Goal: Find specific page/section: Find specific page/section

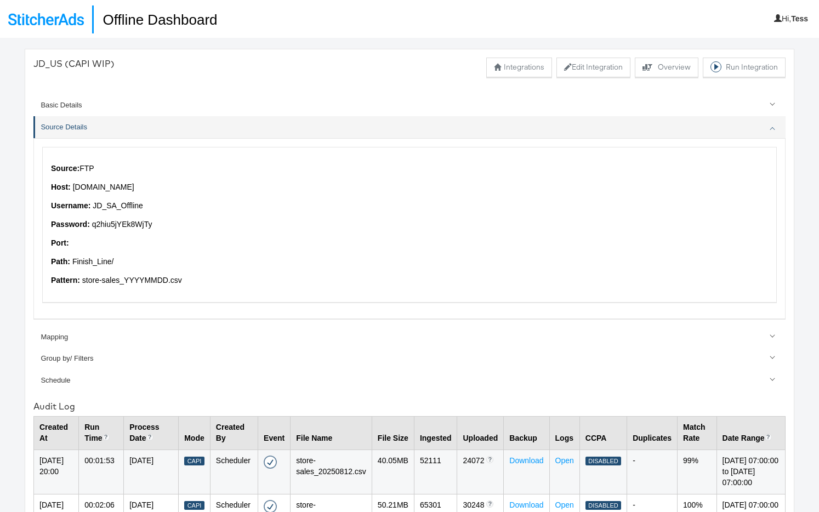
scroll to position [352, 0]
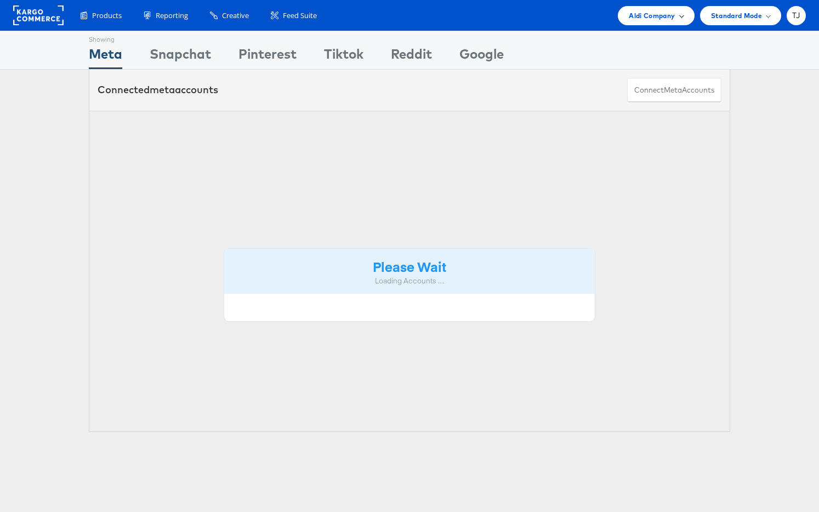
click at [674, 15] on div "Aldi Company" at bounding box center [656, 16] width 54 height 12
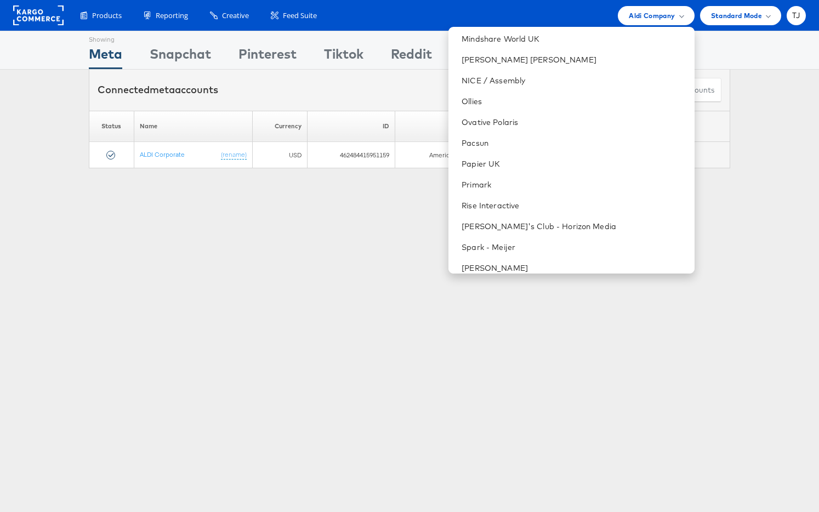
scroll to position [1529, 0]
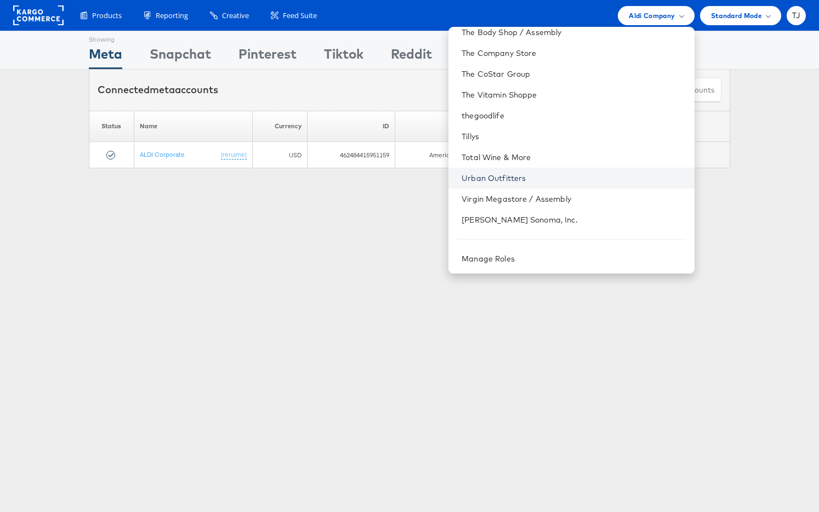
click at [561, 179] on link "Urban Outfitters" at bounding box center [574, 178] width 224 height 11
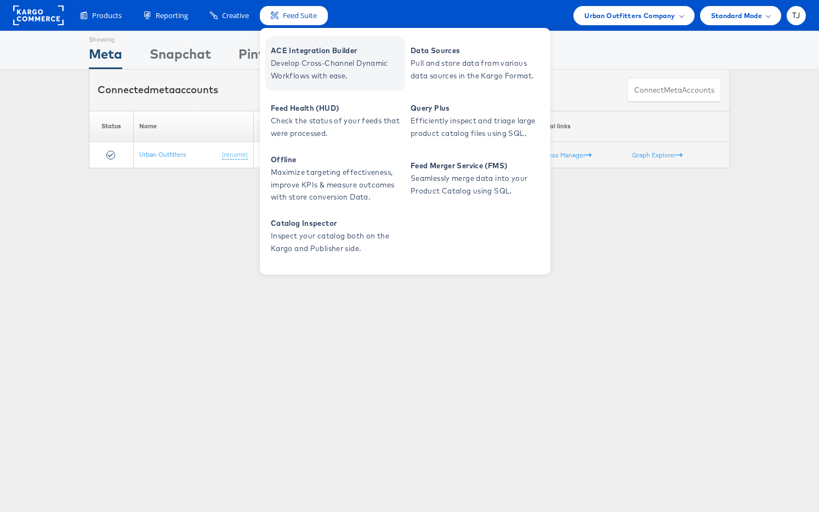
click at [314, 57] on span "Develop Cross-Channel Dynamic Workflows with ease." at bounding box center [337, 69] width 132 height 25
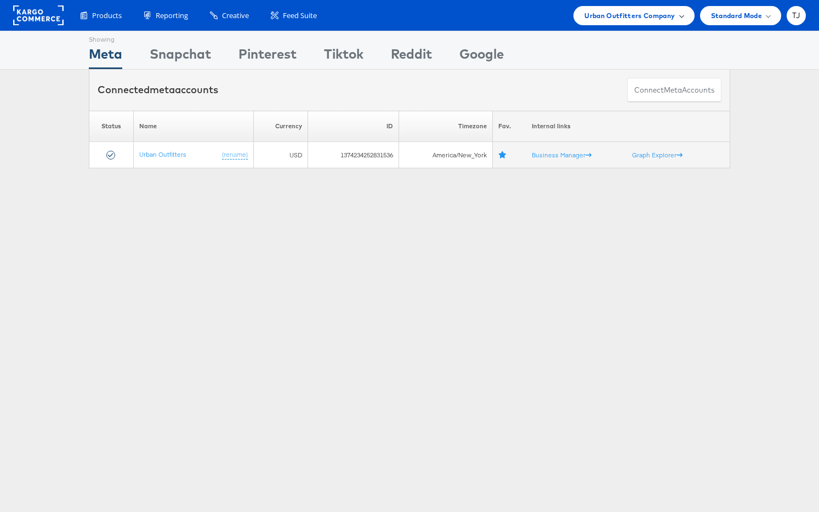
click at [679, 15] on span at bounding box center [681, 15] width 5 height 5
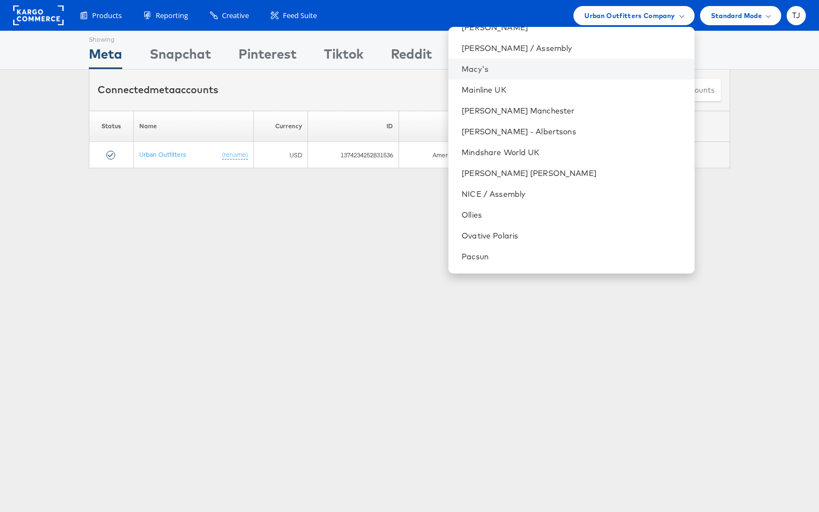
scroll to position [1529, 0]
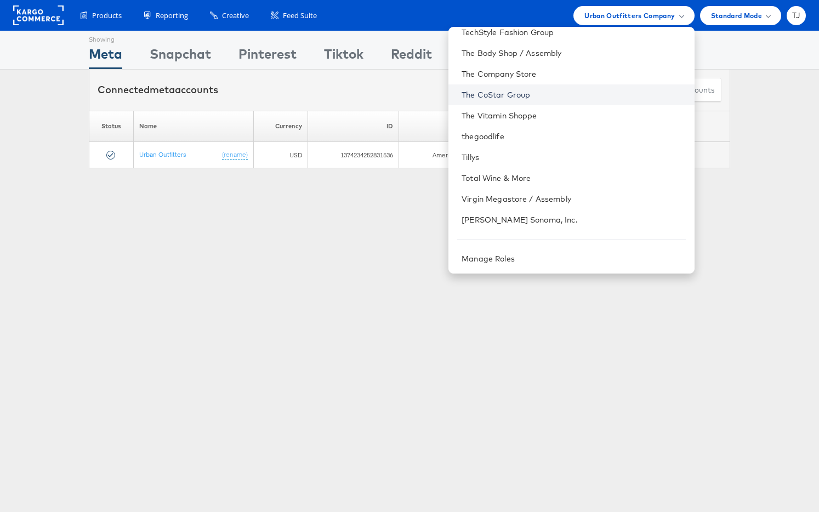
click at [579, 92] on link "The CoStar Group" at bounding box center [574, 94] width 224 height 11
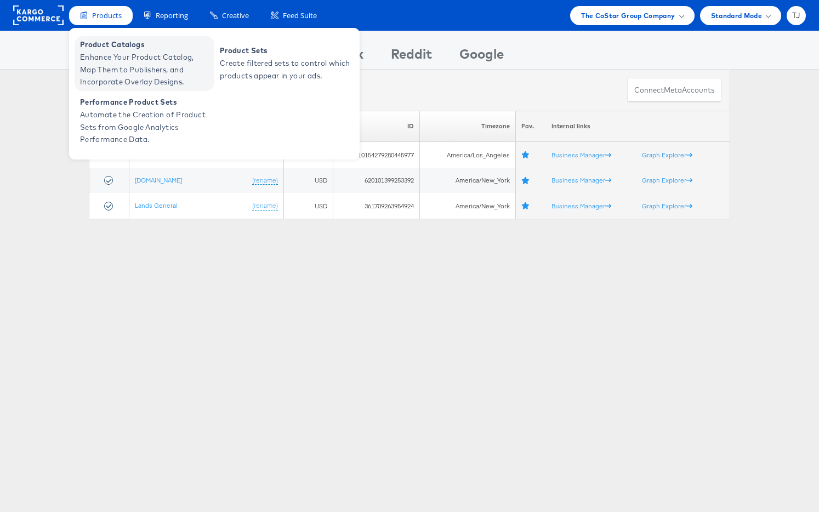
click at [103, 61] on span "Enhance Your Product Catalog, Map Them to Publishers, and Incorporate Overlay D…" at bounding box center [146, 69] width 132 height 37
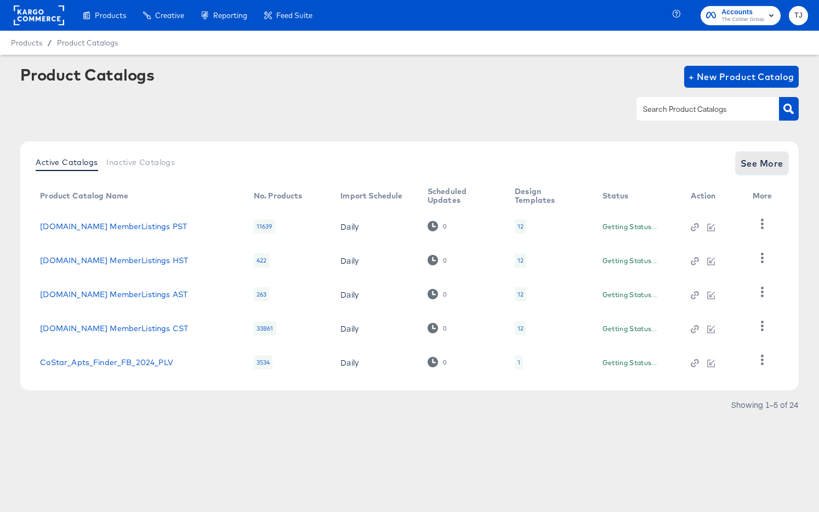
click at [755, 160] on span "See More" at bounding box center [762, 163] width 43 height 15
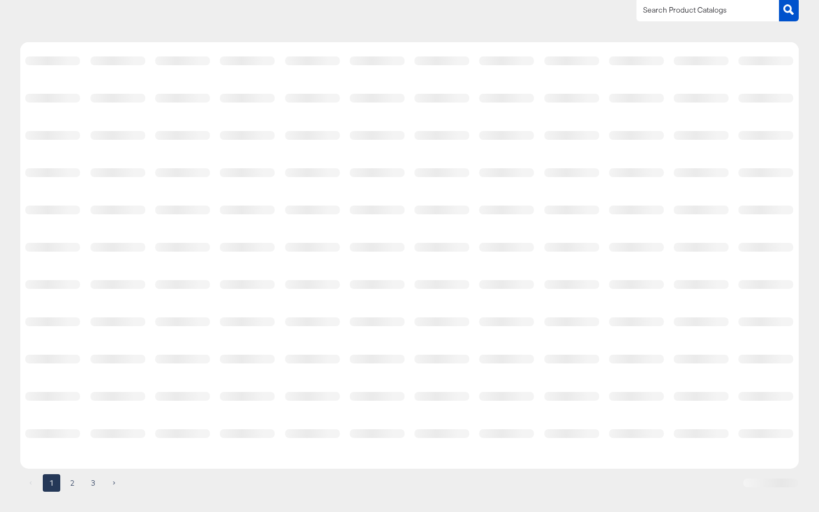
scroll to position [110, 0]
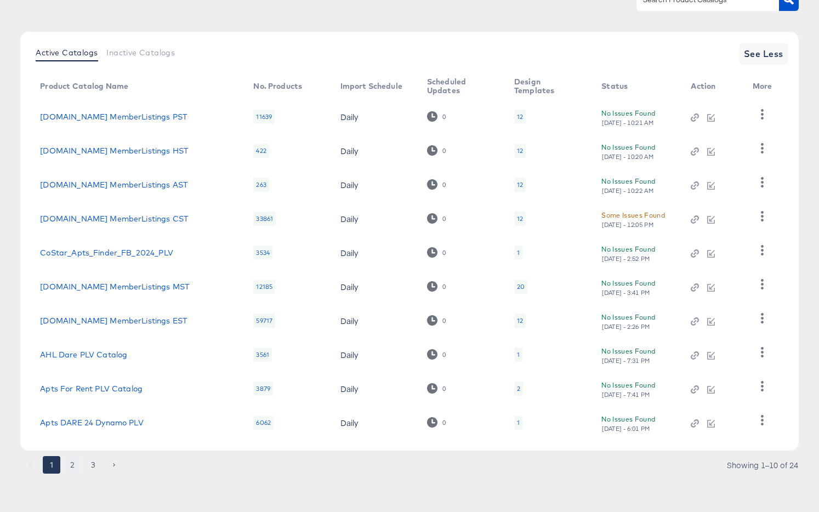
click at [74, 465] on button "2" at bounding box center [73, 465] width 18 height 18
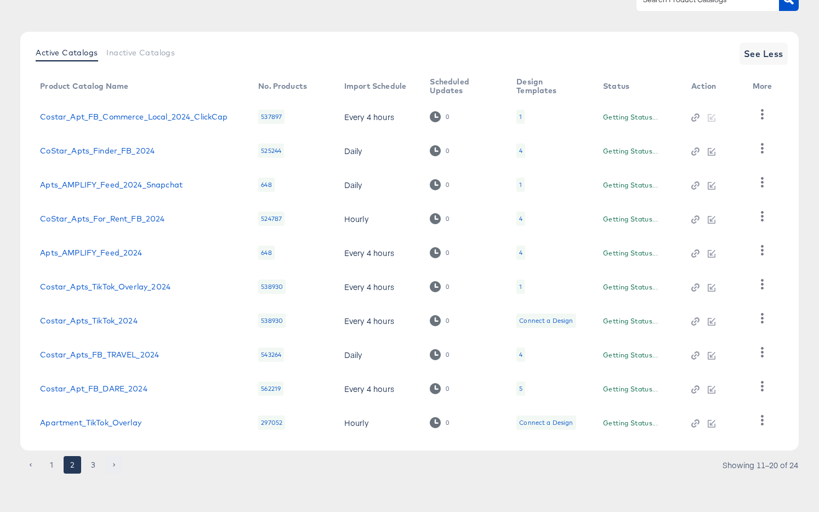
scroll to position [105, 0]
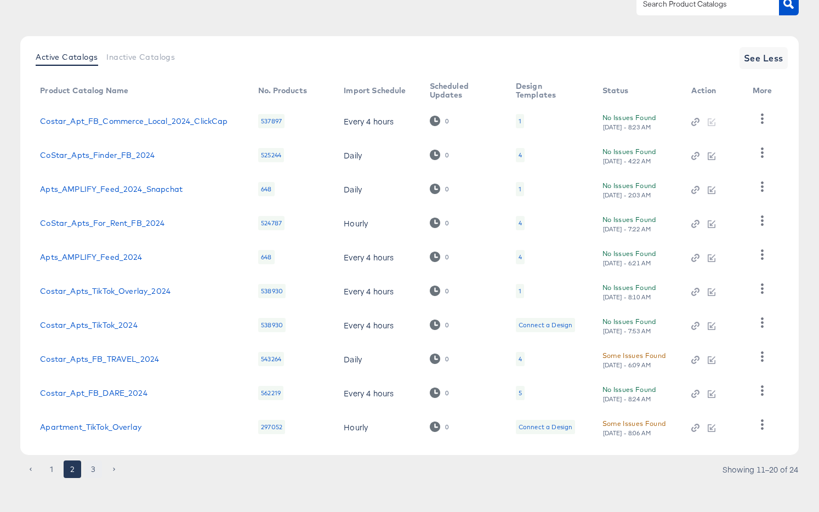
click at [94, 468] on button "3" at bounding box center [93, 469] width 18 height 18
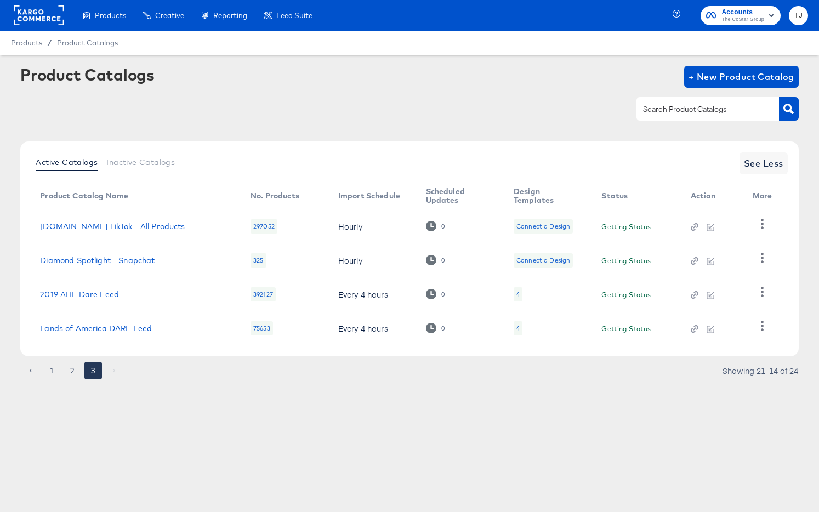
scroll to position [0, 0]
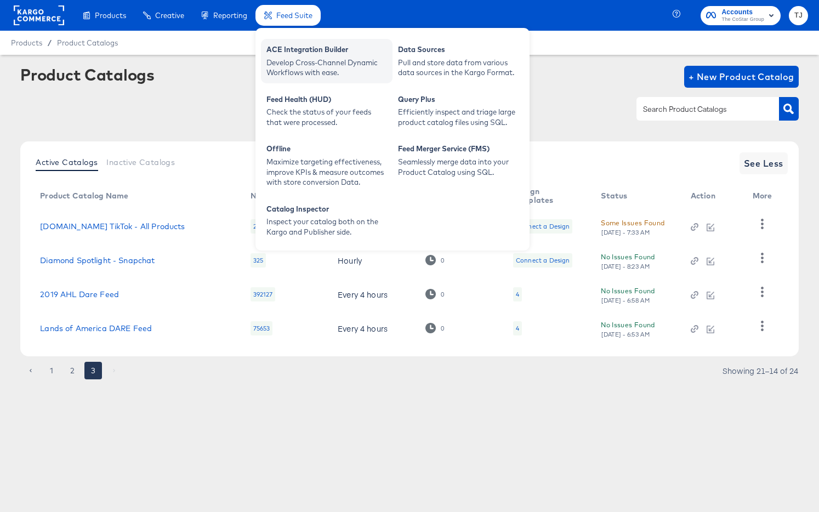
click at [285, 42] on div "ACE Integration Builder Develop Cross-Channel Dynamic Workflows with ease." at bounding box center [327, 61] width 132 height 44
click at [285, 49] on div "ACE Integration Builder" at bounding box center [326, 50] width 121 height 13
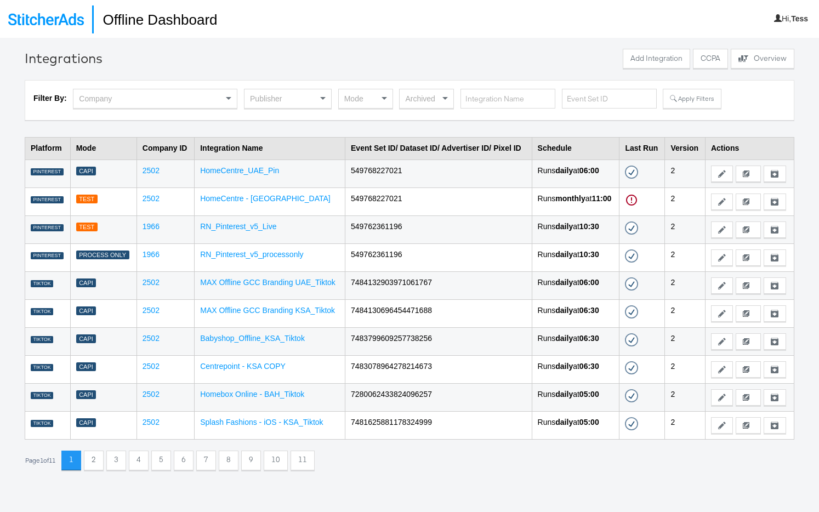
click at [170, 462] on button "5" at bounding box center [161, 461] width 20 height 20
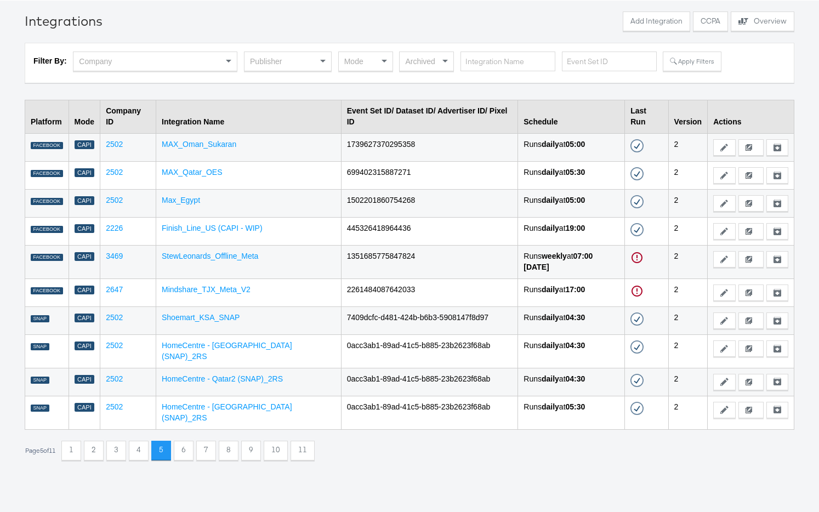
scroll to position [38, 0]
click at [190, 440] on button "6" at bounding box center [184, 450] width 20 height 20
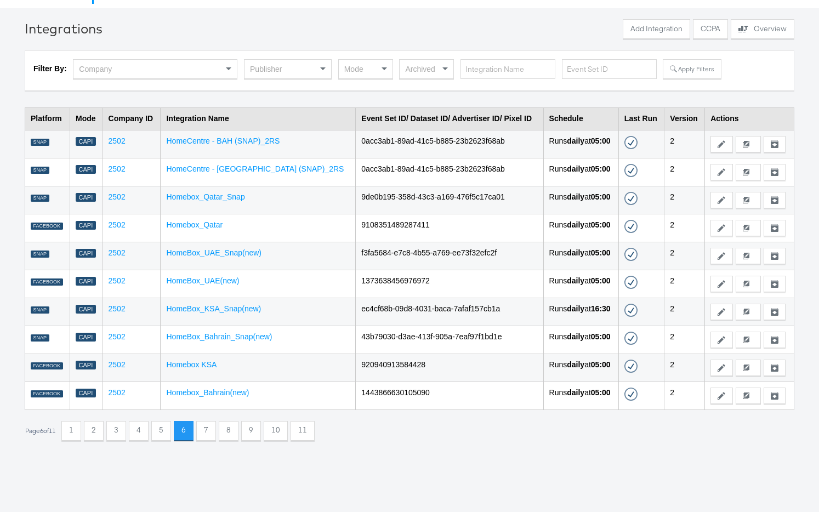
scroll to position [27, 0]
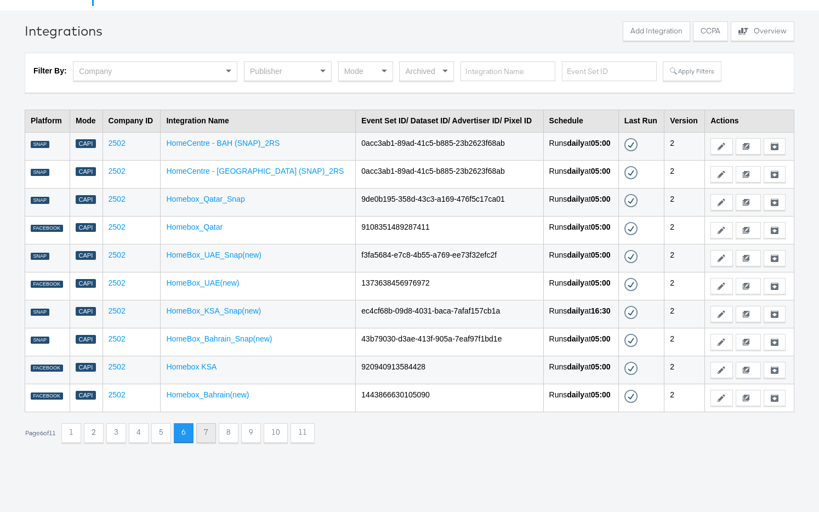
click at [208, 439] on button "7" at bounding box center [206, 433] width 20 height 20
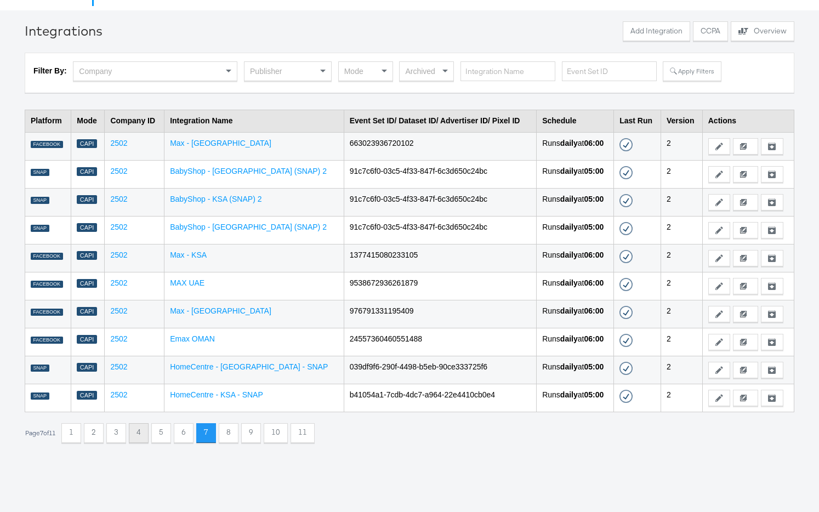
click at [141, 434] on button "4" at bounding box center [139, 433] width 20 height 20
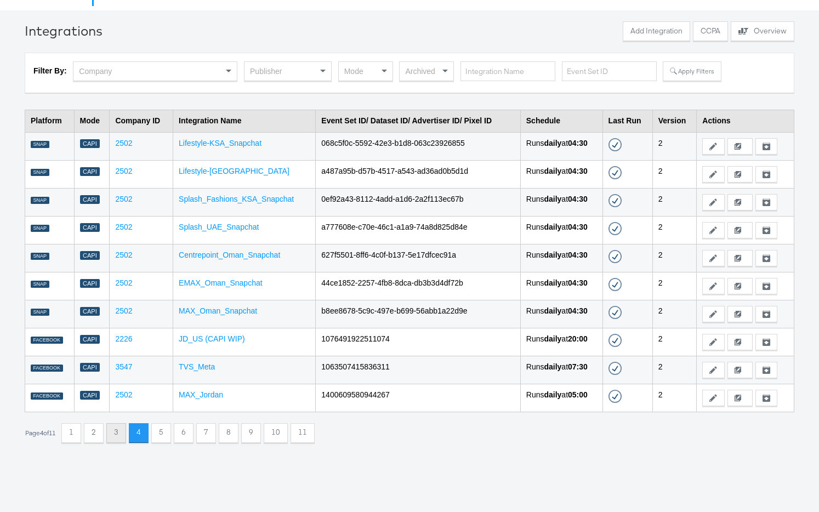
click at [122, 433] on button "3" at bounding box center [116, 433] width 20 height 20
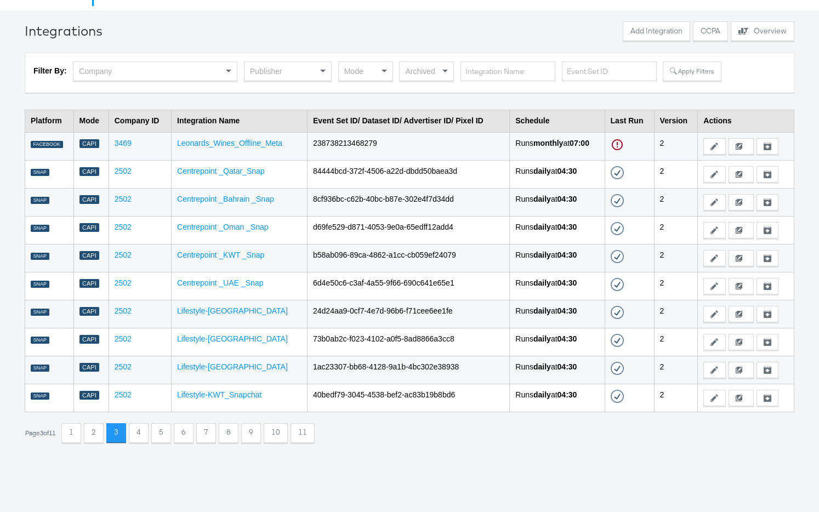
click at [179, 70] on div "Company" at bounding box center [154, 71] width 163 height 19
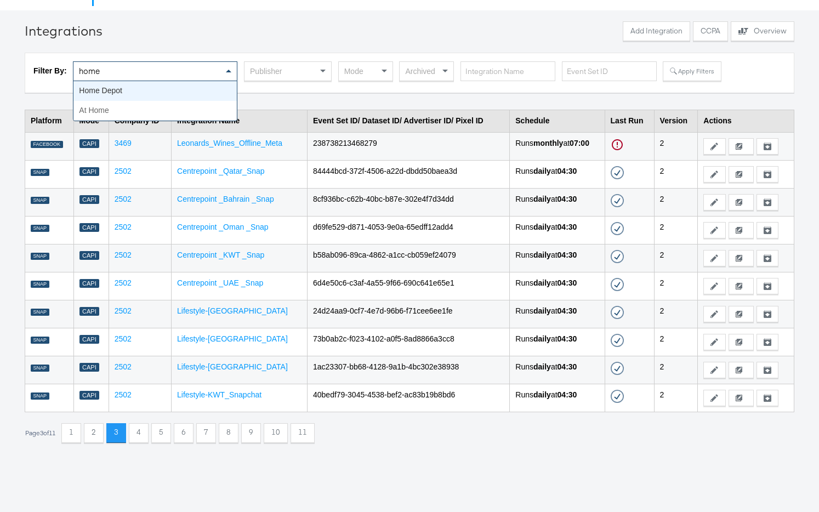
scroll to position [30, 0]
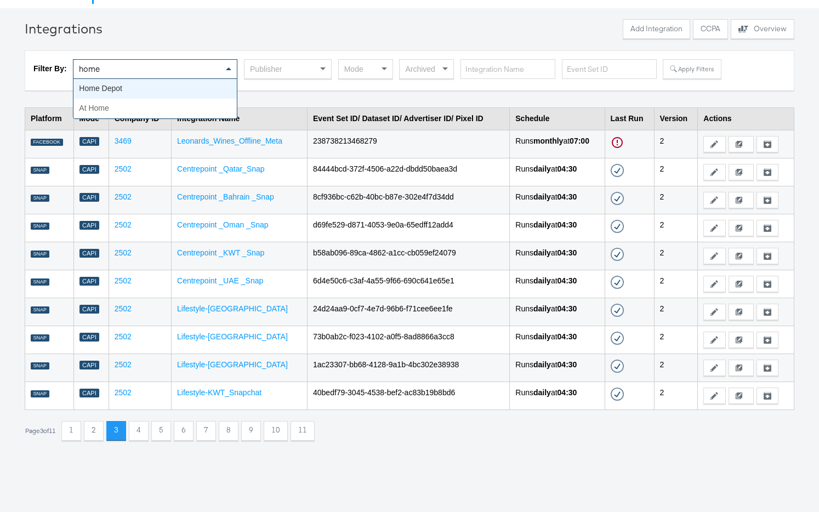
type input "home"
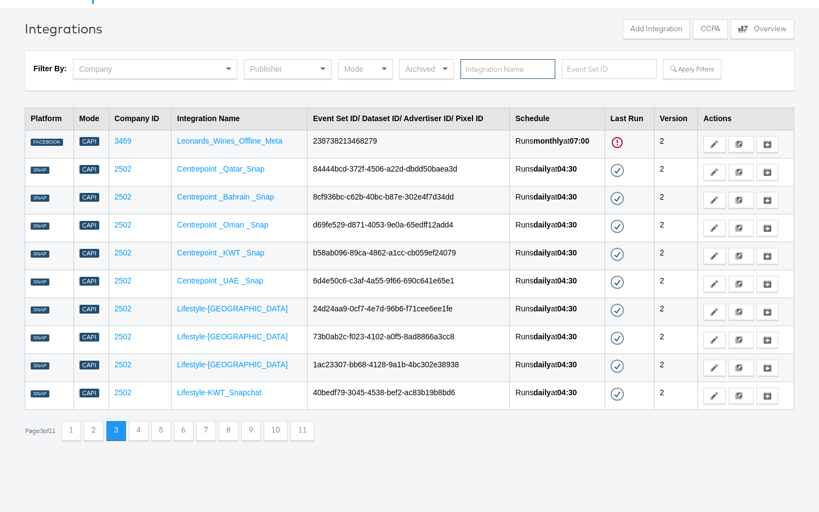
click at [504, 69] on input "text" at bounding box center [507, 69] width 95 height 20
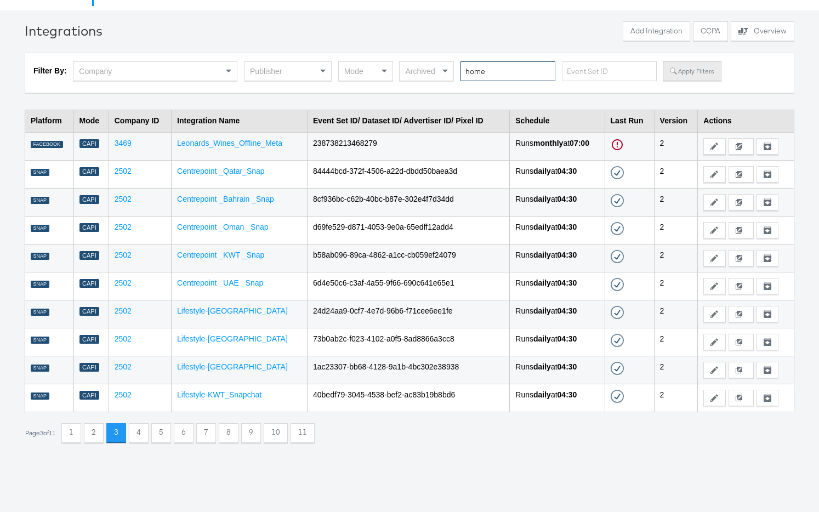
type input "home"
click at [681, 76] on button "Apply Filters" at bounding box center [692, 71] width 58 height 20
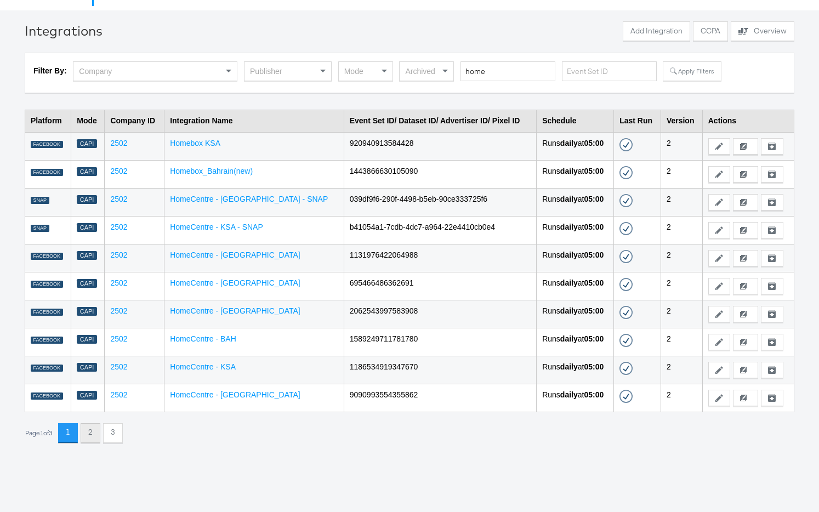
click at [93, 434] on button "2" at bounding box center [91, 433] width 20 height 20
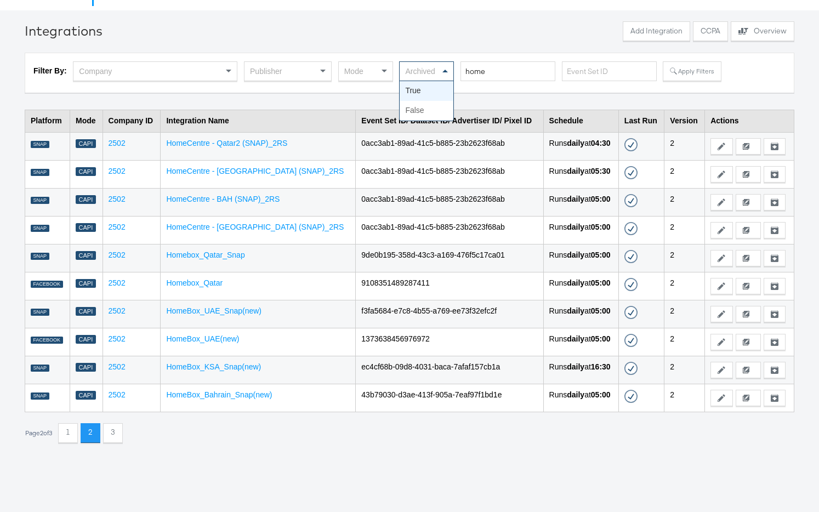
click at [439, 71] on div "Archived" at bounding box center [427, 71] width 54 height 19
click at [692, 70] on button "Apply Filters" at bounding box center [692, 71] width 58 height 20
click at [96, 435] on button "2" at bounding box center [91, 433] width 20 height 20
click at [113, 433] on button "3" at bounding box center [113, 433] width 20 height 20
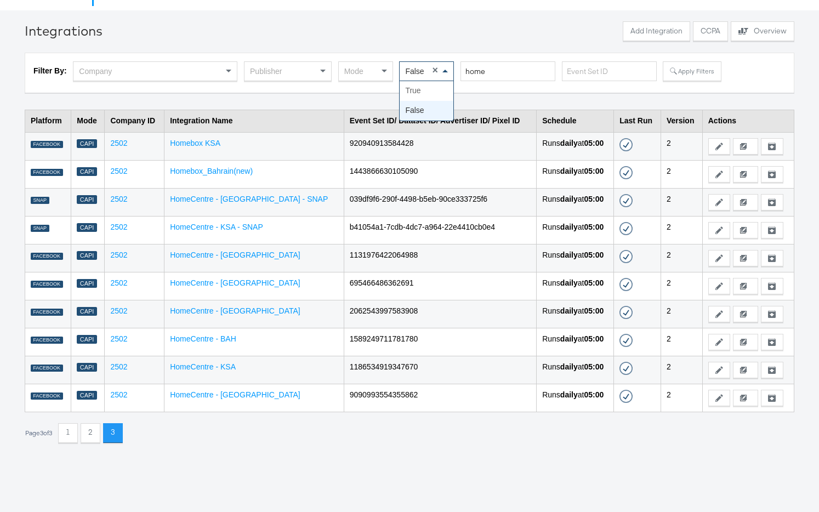
click at [448, 73] on span at bounding box center [447, 71] width 14 height 19
click at [682, 73] on button "Apply Filters" at bounding box center [692, 71] width 58 height 20
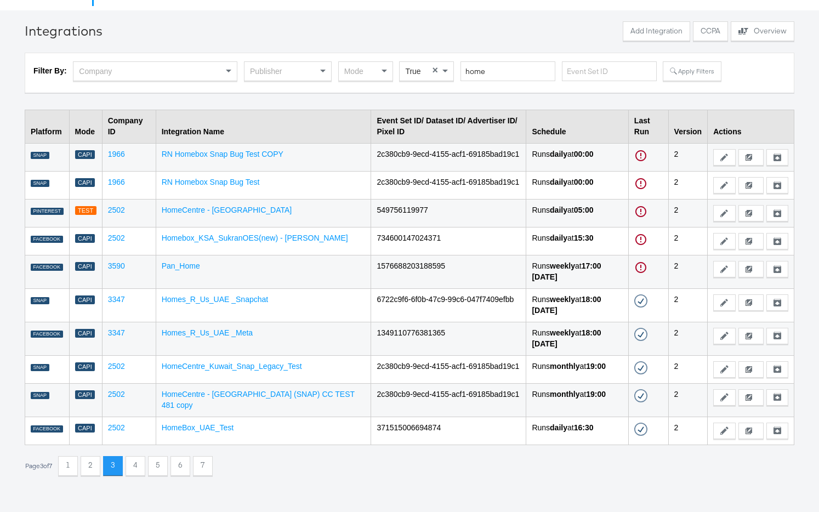
scroll to position [27, 0]
click at [73, 467] on button "1" at bounding box center [68, 467] width 20 height 20
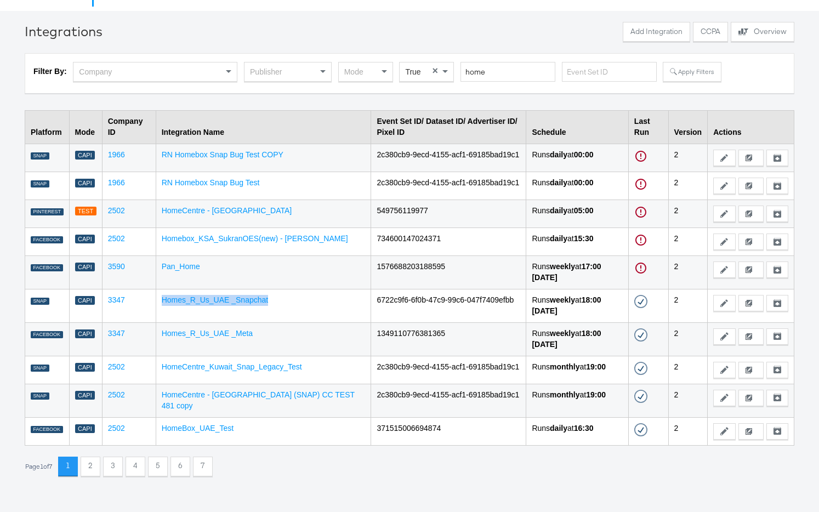
drag, startPoint x: 281, startPoint y: 304, endPoint x: 161, endPoint y: 298, distance: 119.7
click at [161, 298] on td "Homes_R_Us_UAE _Snapchat" at bounding box center [263, 305] width 215 height 33
copy link "Homes_R_Us_UAE _Snapchat"
drag, startPoint x: 510, startPoint y: 81, endPoint x: 452, endPoint y: 67, distance: 59.3
click at [452, 67] on div "Filter By: Company Publisher Mode True × home Apply Filters" at bounding box center [409, 73] width 752 height 23
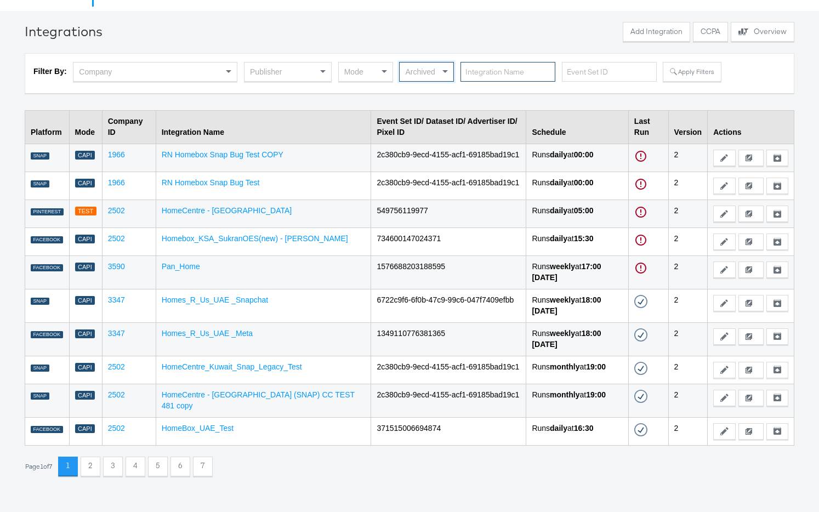
click at [496, 76] on input "text" at bounding box center [507, 72] width 95 height 20
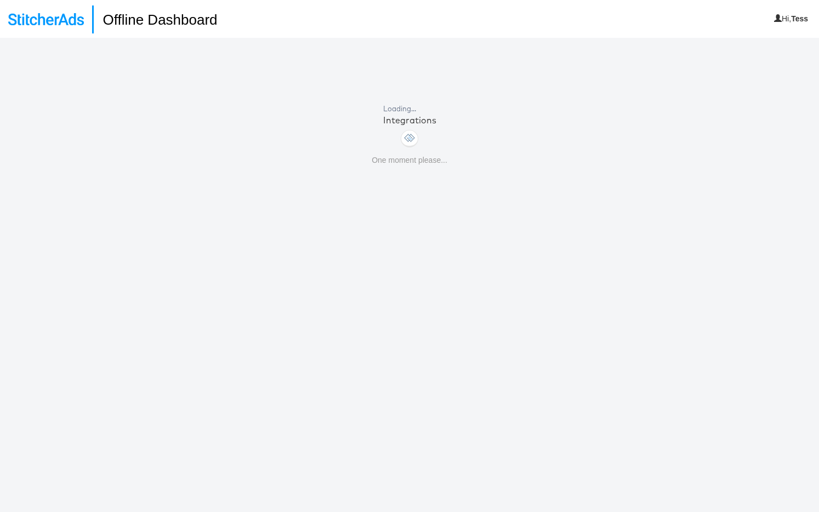
scroll to position [27, 0]
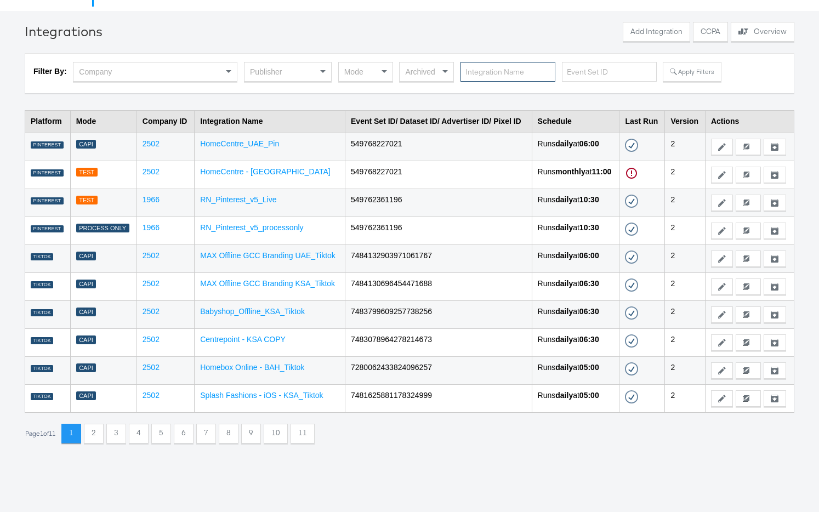
click at [502, 71] on input "text" at bounding box center [507, 72] width 95 height 20
paste input "Homes_R_Us_UAE _Snapchat"
type input "Homes_R_Us_UAE _Snapchat"
click at [696, 74] on button "Apply Filters" at bounding box center [692, 72] width 58 height 20
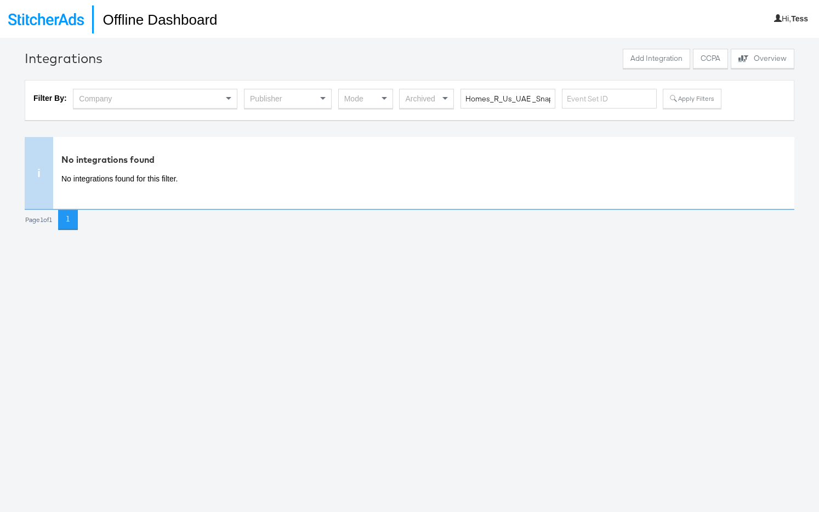
scroll to position [27, 0]
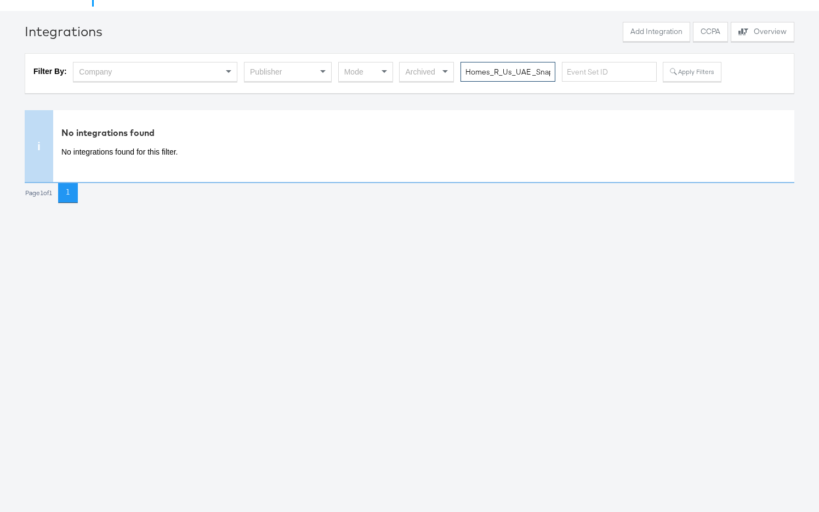
drag, startPoint x: 516, startPoint y: 73, endPoint x: 477, endPoint y: 72, distance: 38.9
click at [515, 74] on input "Homes_R_Us_UAE _Snapchat" at bounding box center [507, 72] width 95 height 20
drag, startPoint x: 464, startPoint y: 70, endPoint x: 630, endPoint y: 65, distance: 165.6
click at [630, 65] on div "Filter By: Company Publisher Mode Archived Homes_R_Us_UAE _Snapchat Apply Filte…" at bounding box center [409, 73] width 752 height 23
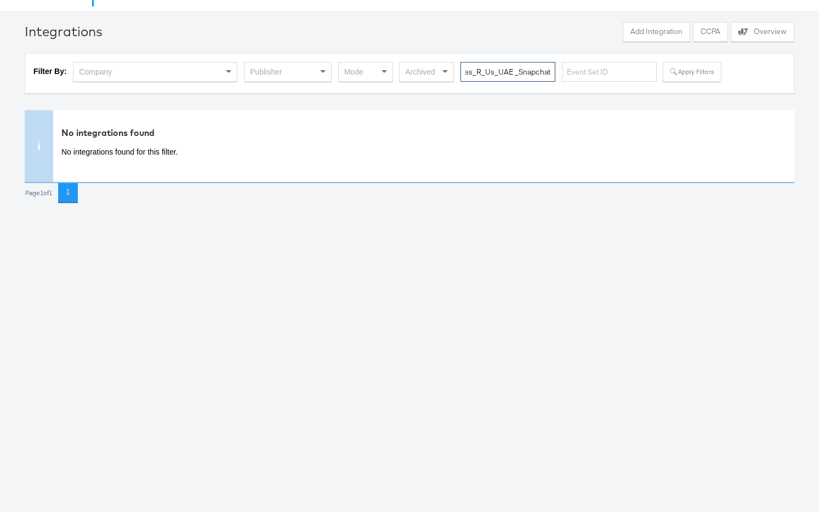
drag, startPoint x: 479, startPoint y: 72, endPoint x: 547, endPoint y: 70, distance: 67.4
click at [547, 70] on input "Homes_R_Us_UAE _Snapchat" at bounding box center [507, 72] width 95 height 20
drag, startPoint x: 551, startPoint y: 118, endPoint x: 493, endPoint y: 118, distance: 57.6
click at [548, 118] on div "No integrations found No integrations found for this filter." at bounding box center [423, 146] width 741 height 72
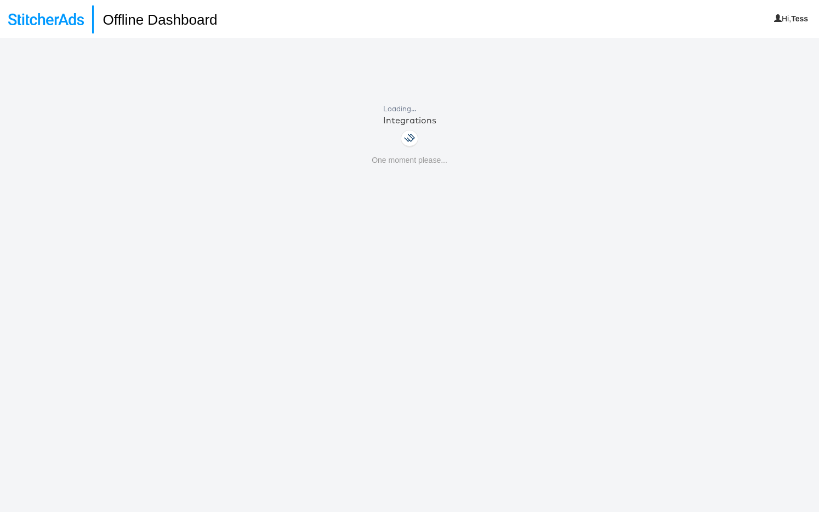
scroll to position [27, 0]
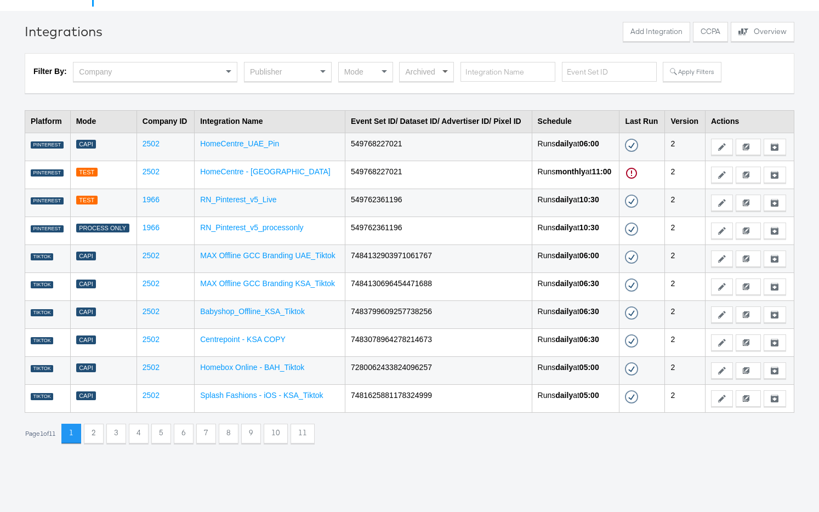
click at [441, 72] on span at bounding box center [447, 71] width 14 height 19
drag, startPoint x: 433, startPoint y: 89, endPoint x: 428, endPoint y: 86, distance: 5.6
click at [683, 75] on button "Apply Filters" at bounding box center [692, 72] width 58 height 20
